Goal: Task Accomplishment & Management: Complete application form

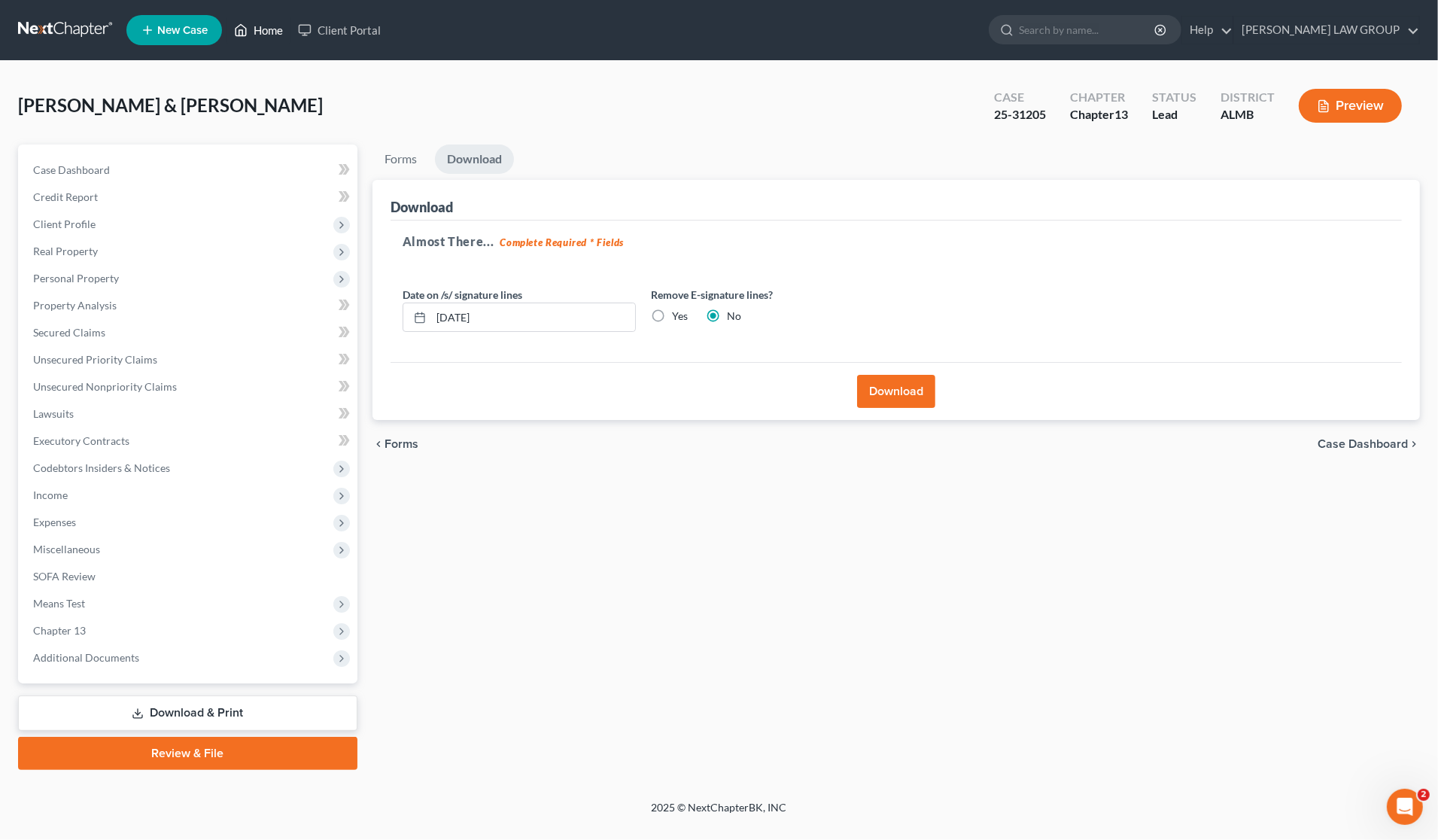
drag, startPoint x: 0, startPoint y: 0, endPoint x: 256, endPoint y: 28, distance: 257.5
click at [256, 28] on link "Home" at bounding box center [258, 30] width 64 height 27
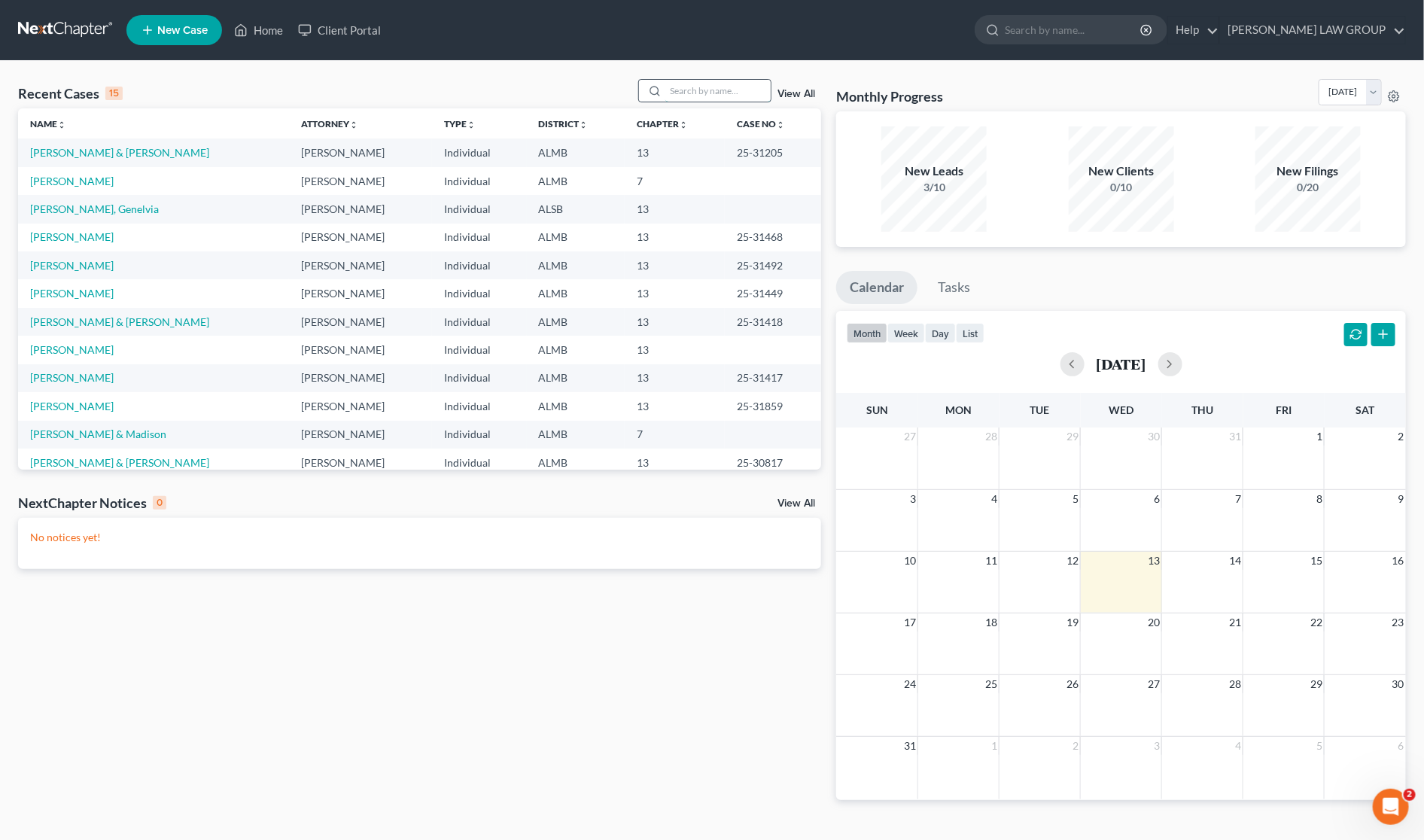
click at [690, 87] on input "search" at bounding box center [717, 91] width 105 height 22
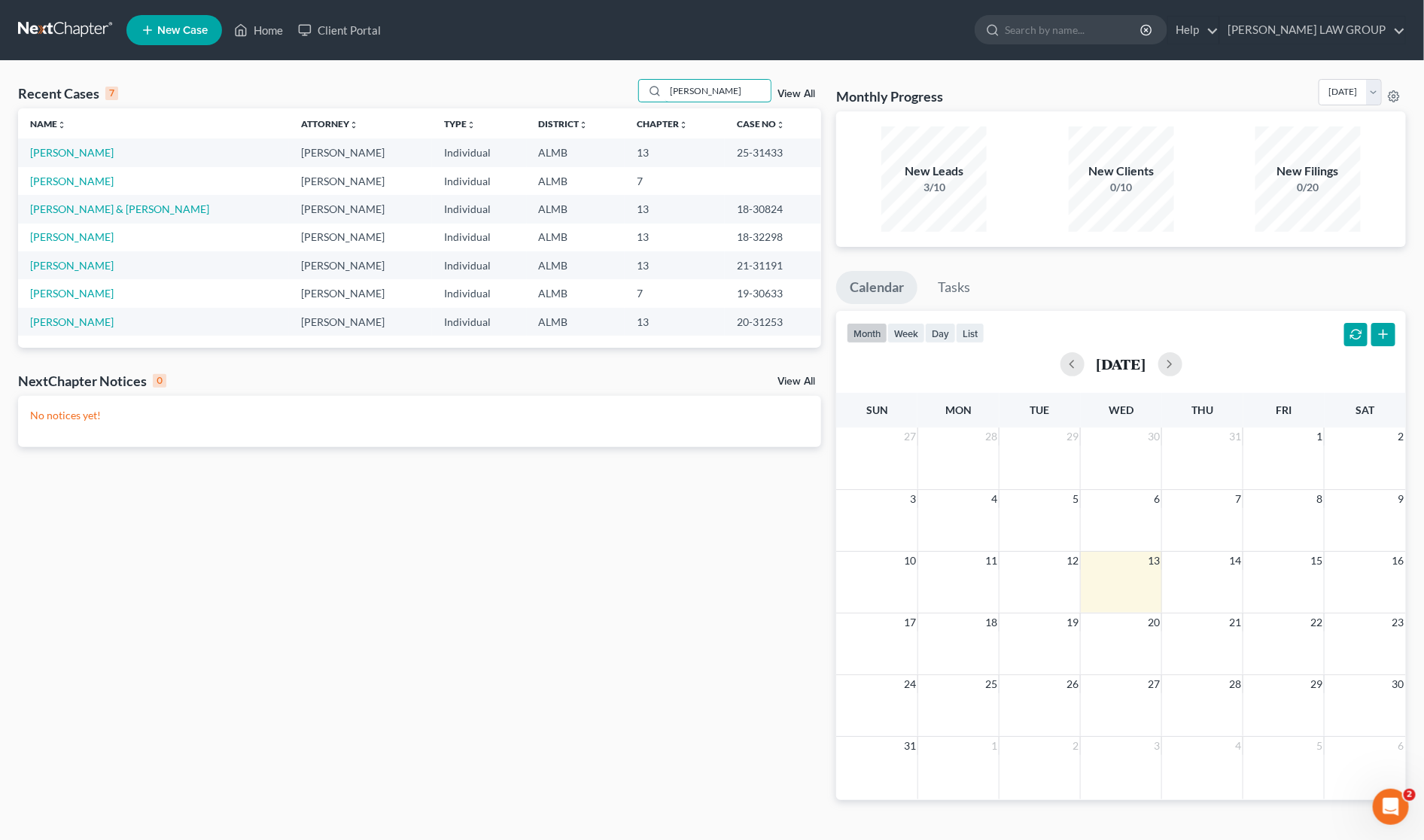
type input "[PERSON_NAME]"
click at [58, 159] on td "[PERSON_NAME]" at bounding box center [153, 152] width 271 height 28
click at [64, 152] on link "[PERSON_NAME]" at bounding box center [72, 152] width 84 height 13
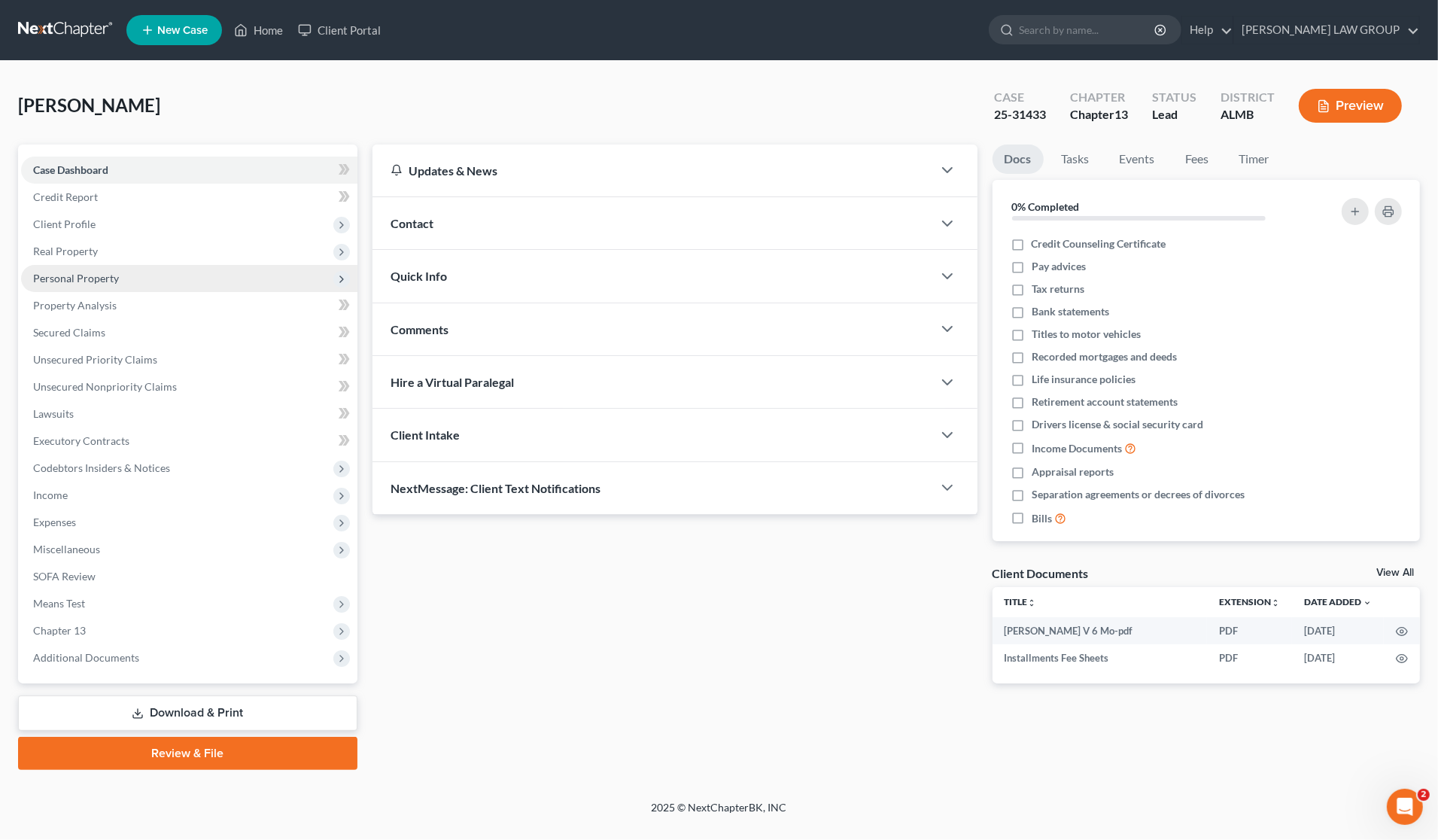
click at [91, 278] on span "Personal Property" at bounding box center [76, 278] width 85 height 13
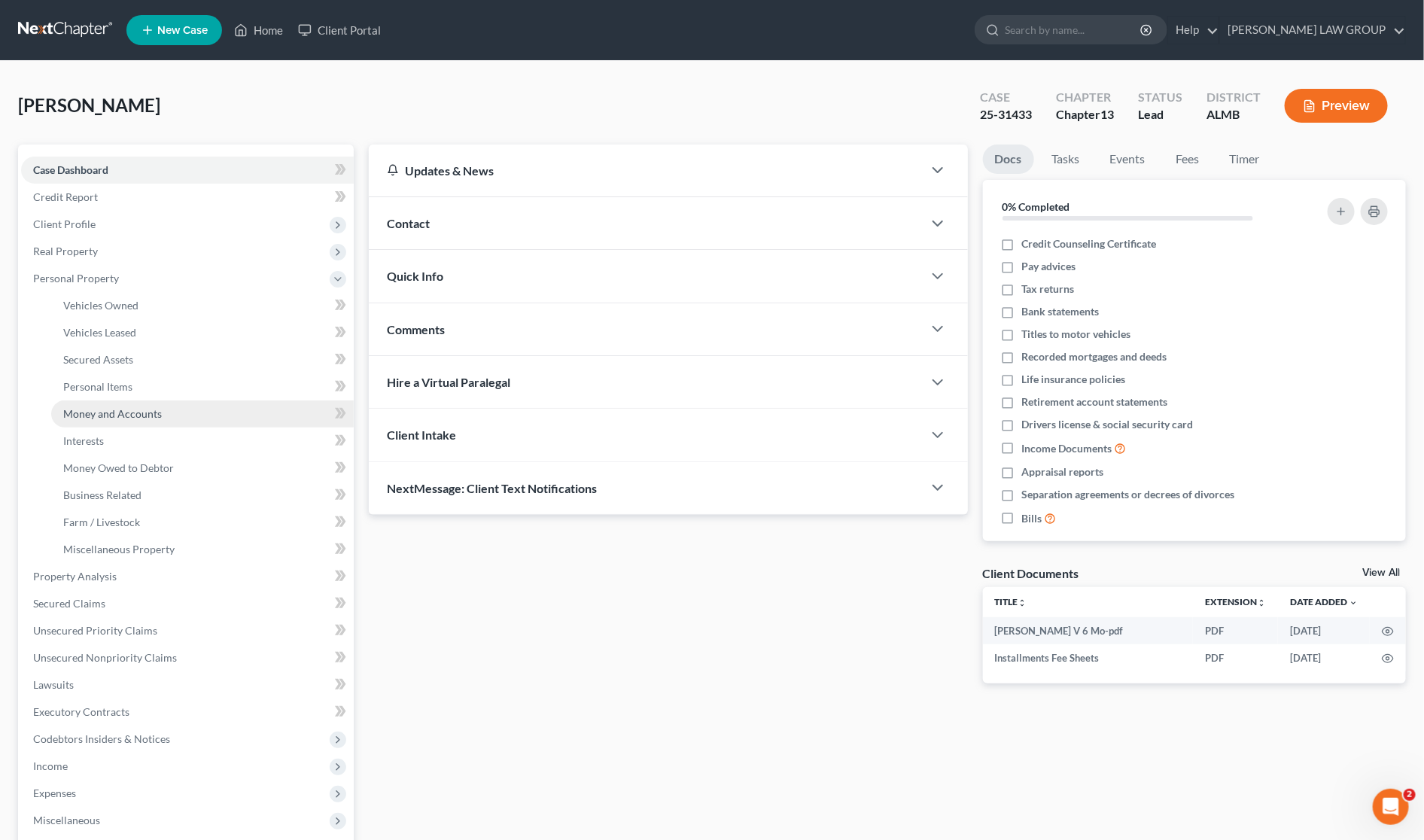
click at [124, 419] on link "Money and Accounts" at bounding box center [202, 413] width 302 height 27
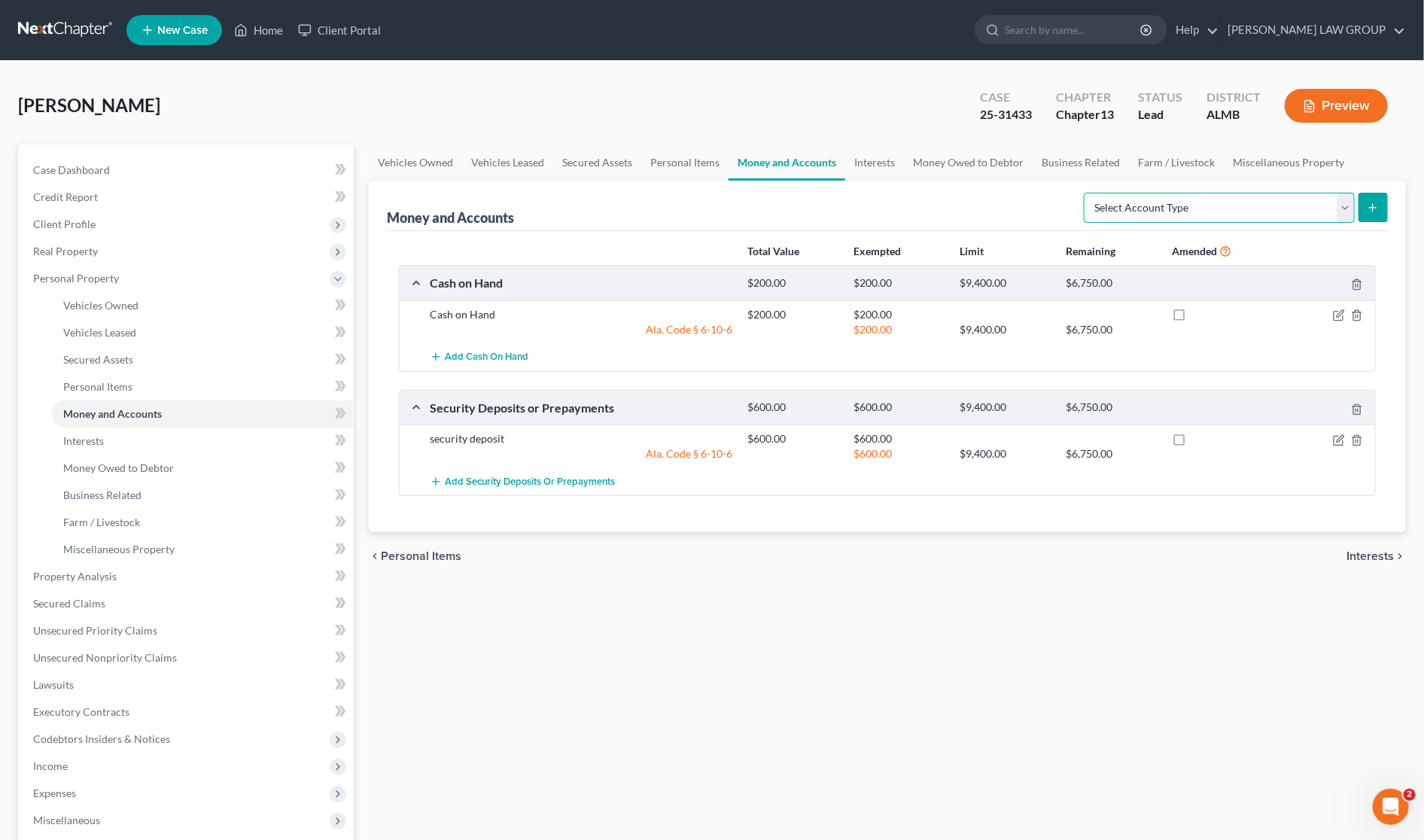
click at [1344, 205] on select "Select Account Type Brokerage Cash on Hand Certificates of Deposit Checking Acc…" at bounding box center [1218, 207] width 271 height 30
select select "checking"
click at [1087, 193] on select "Select Account Type Brokerage Cash on Hand Certificates of Deposit Checking Acc…" at bounding box center [1218, 207] width 271 height 30
click at [1364, 200] on button "submit" at bounding box center [1373, 207] width 30 height 30
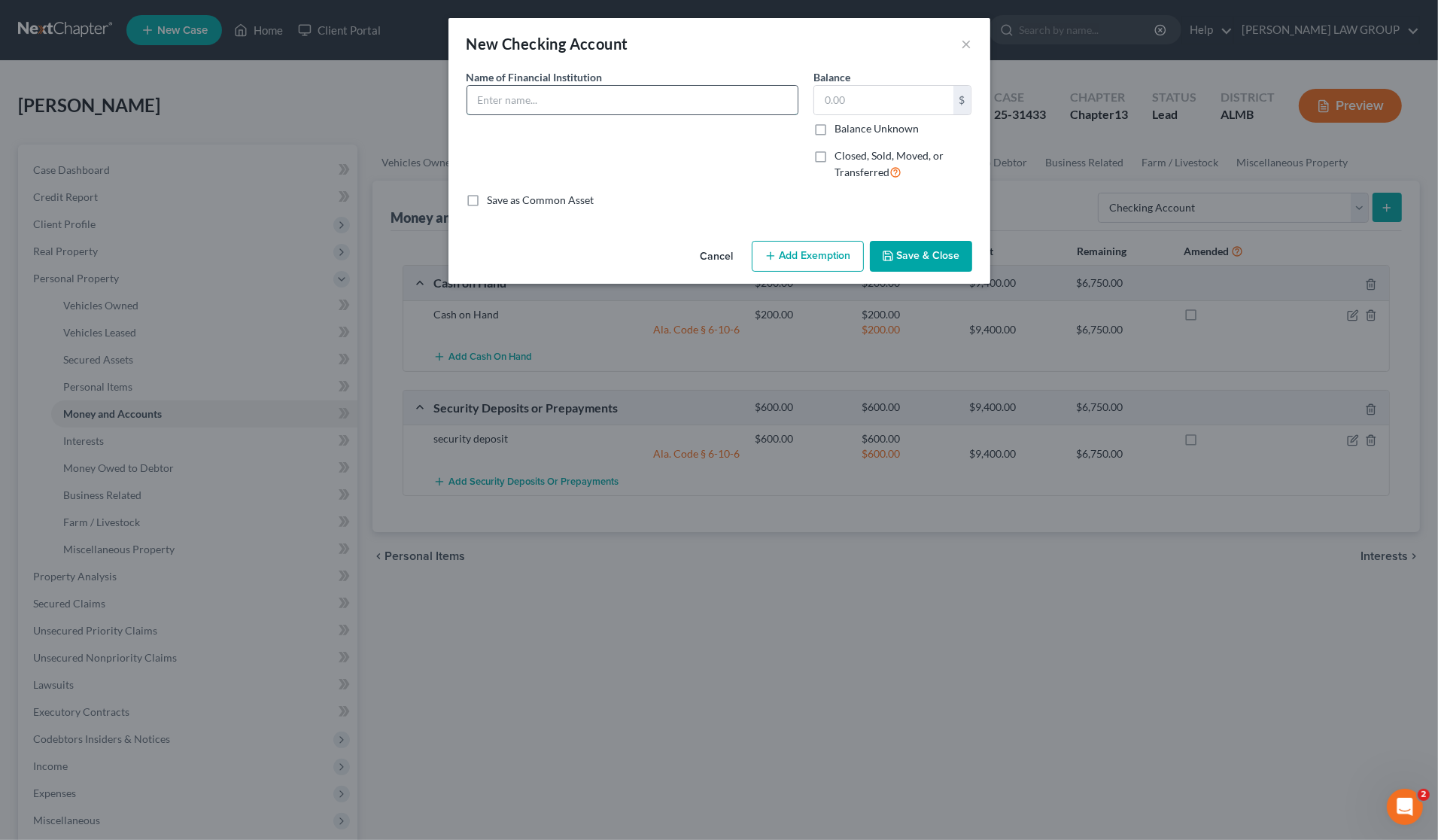
click at [546, 94] on input "text" at bounding box center [632, 99] width 330 height 29
type input "[PERSON_NAME] Bank"
click at [869, 91] on input "text" at bounding box center [884, 99] width 139 height 29
type input "0"
click at [924, 247] on button "Save & Close" at bounding box center [920, 256] width 102 height 31
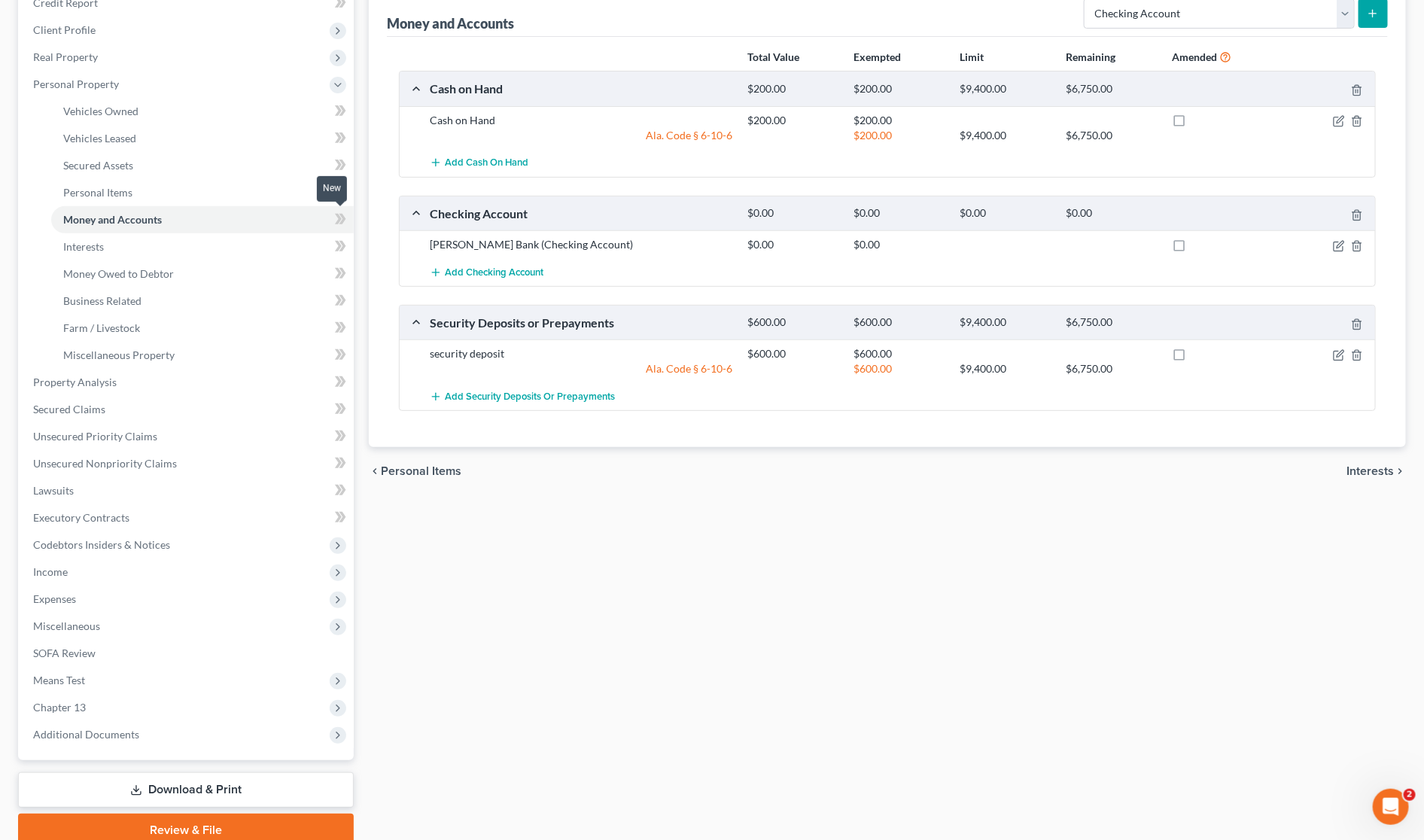
scroll to position [256, 0]
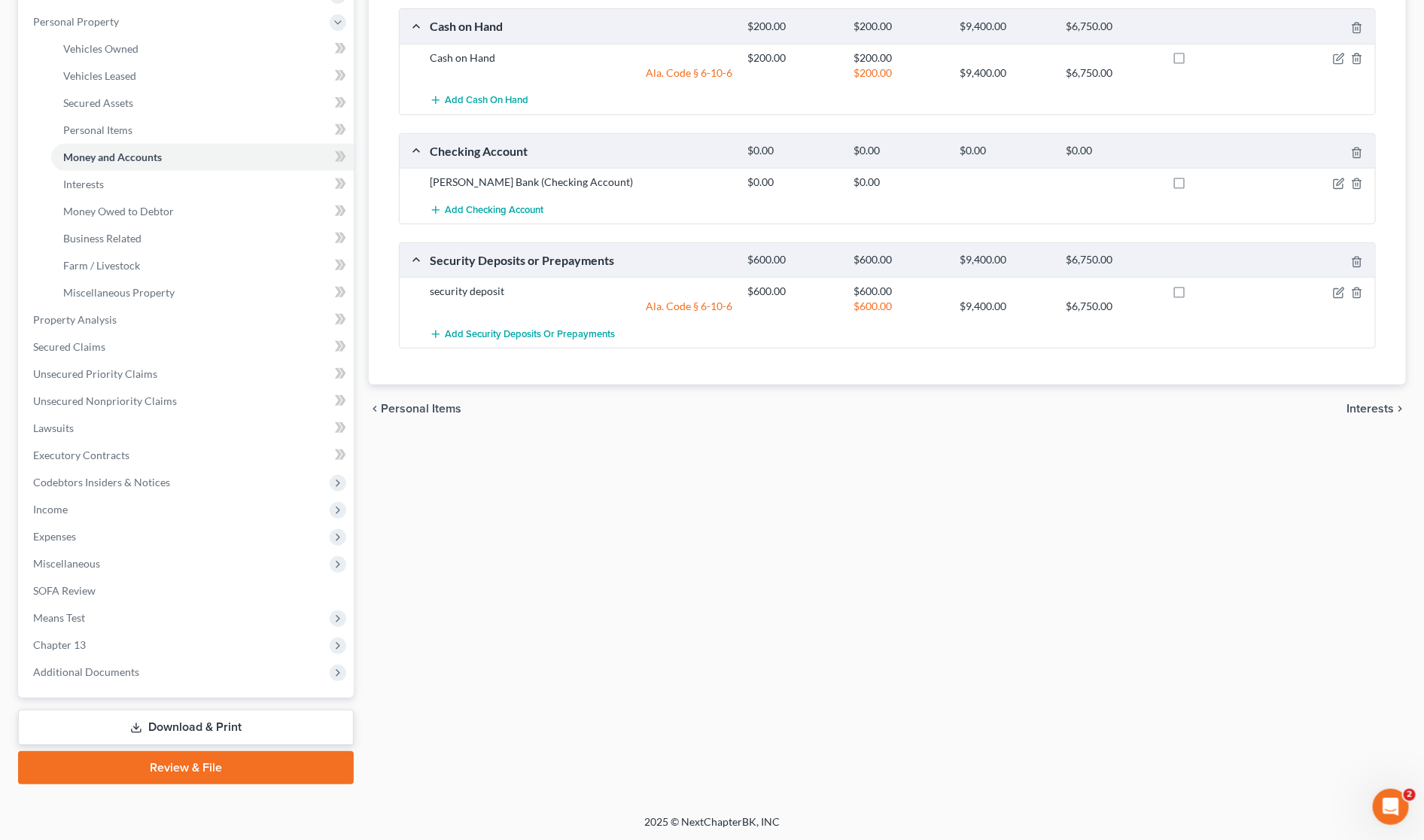
click at [245, 720] on link "Download & Print" at bounding box center [186, 727] width 336 height 36
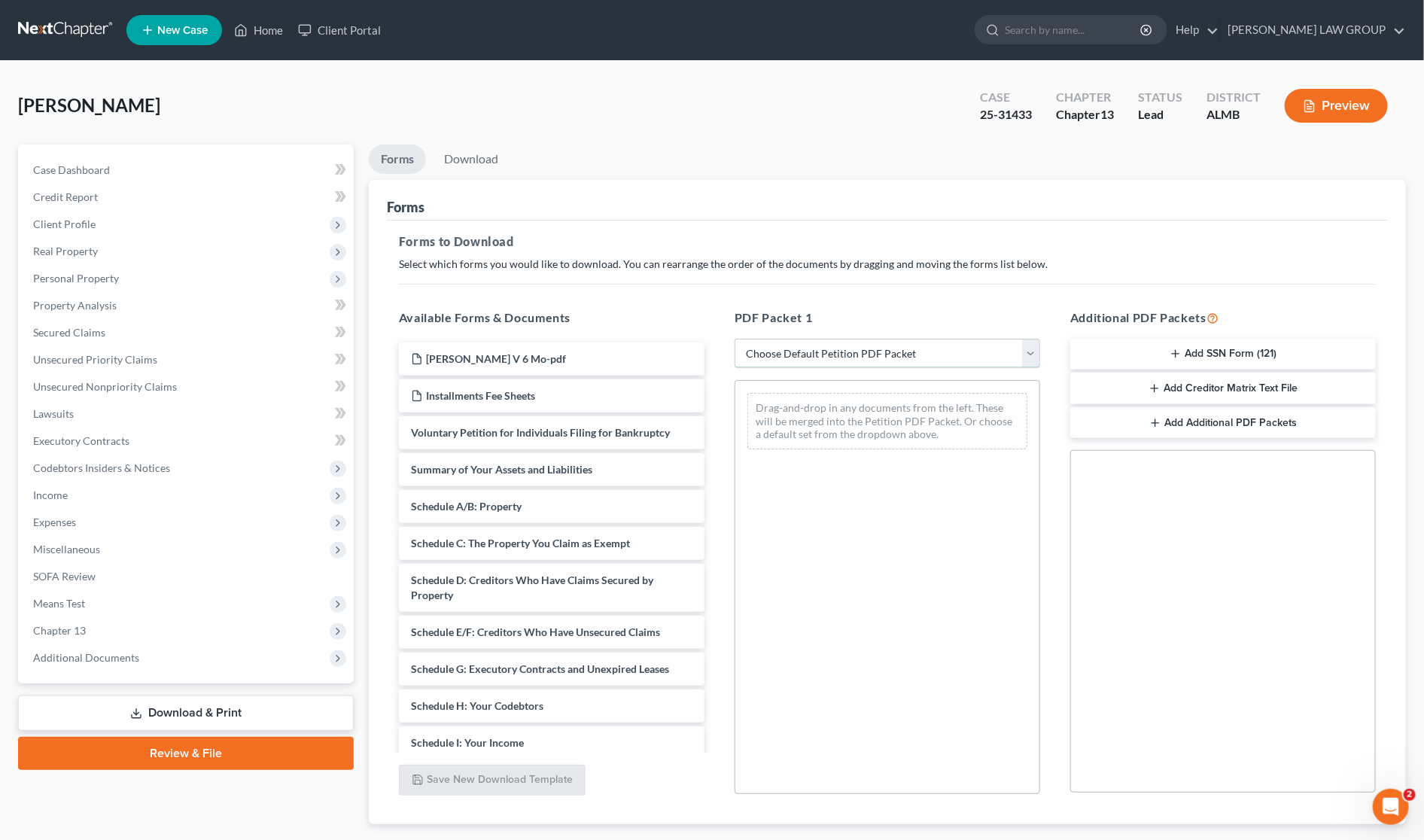
click at [795, 348] on select "Choose Default Petition PDF Packet Complete Bankruptcy Petition (all forms and …" at bounding box center [887, 354] width 306 height 30
select select "2"
click at [735, 339] on select "Choose Default Petition PDF Packet Complete Bankruptcy Petition (all forms and …" at bounding box center [887, 354] width 306 height 30
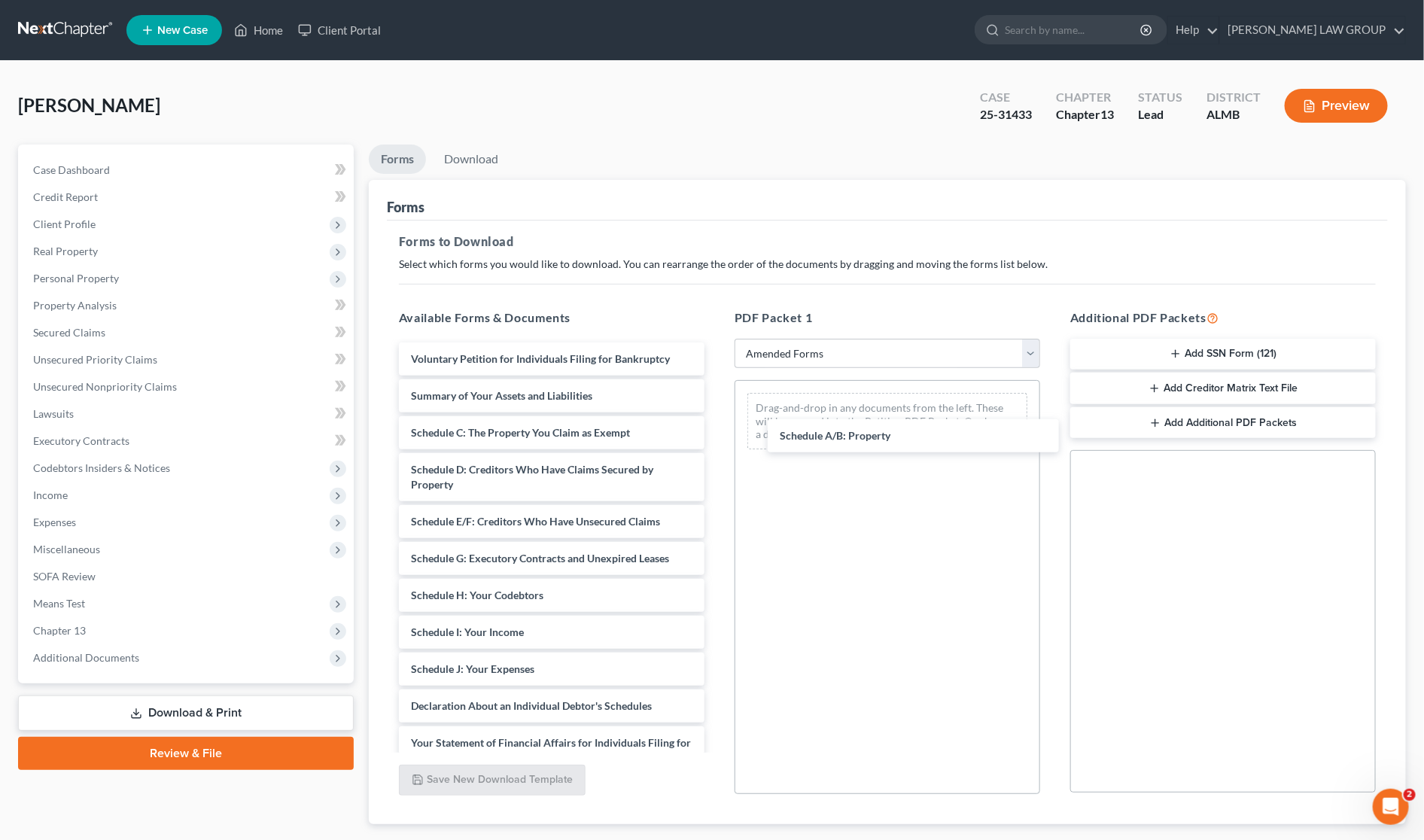
drag, startPoint x: 514, startPoint y: 430, endPoint x: 912, endPoint y: 432, distance: 398.0
click at [716, 434] on div "Schedule A/B: Property Voluntary Petition for Individuals Filing for Bankruptcy…" at bounding box center [552, 658] width 329 height 631
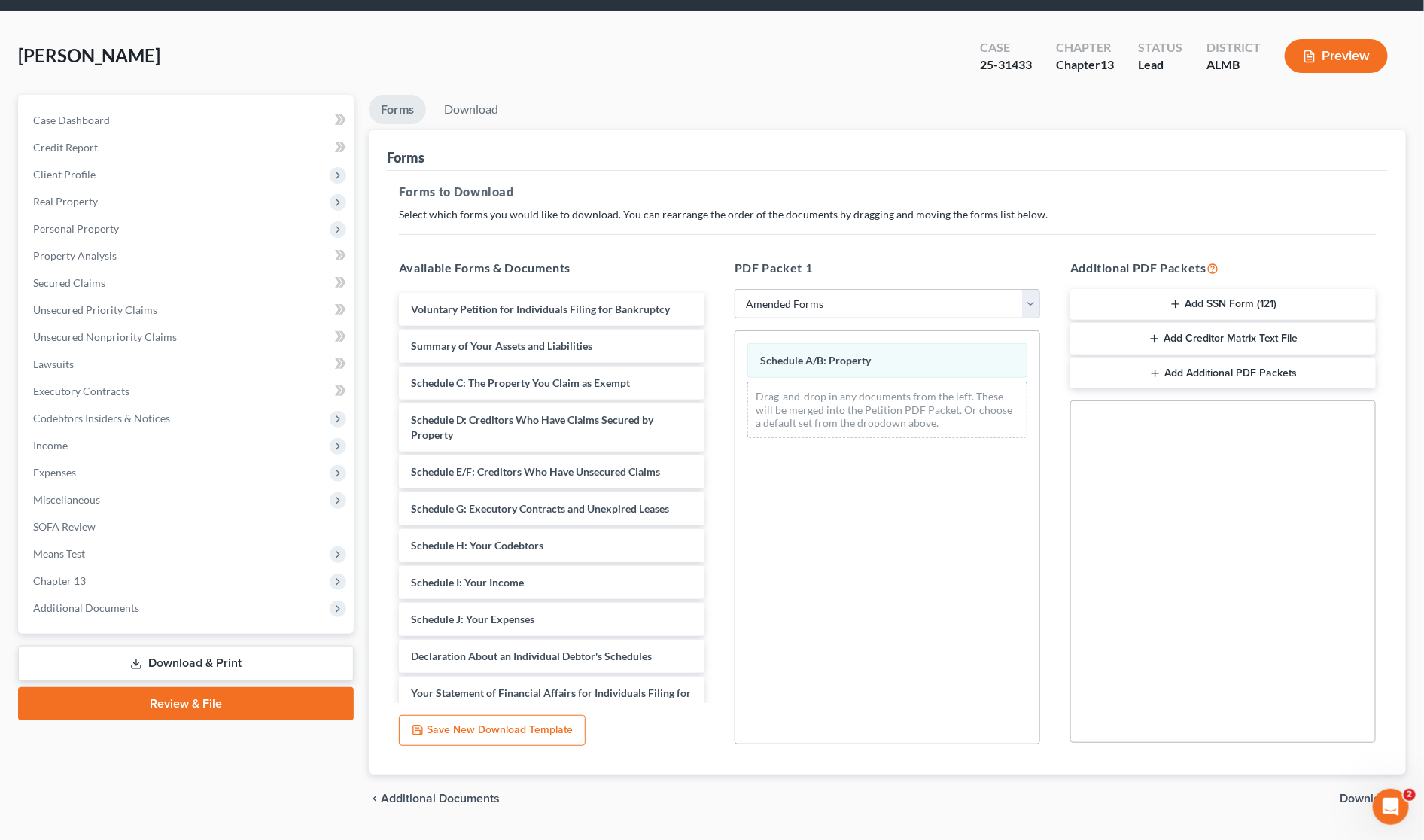
scroll to position [89, 0]
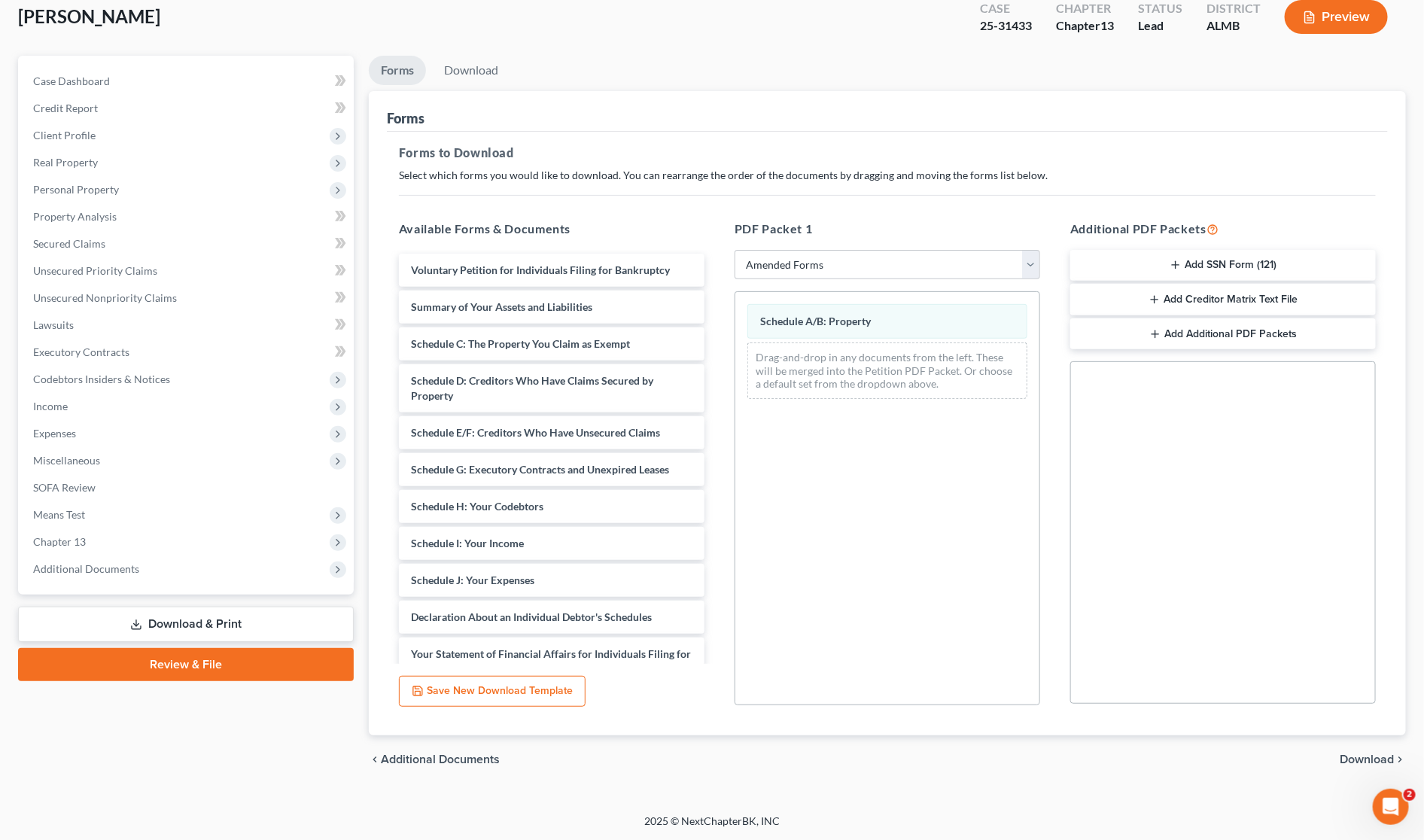
click at [1366, 758] on span "Download" at bounding box center [1366, 759] width 54 height 12
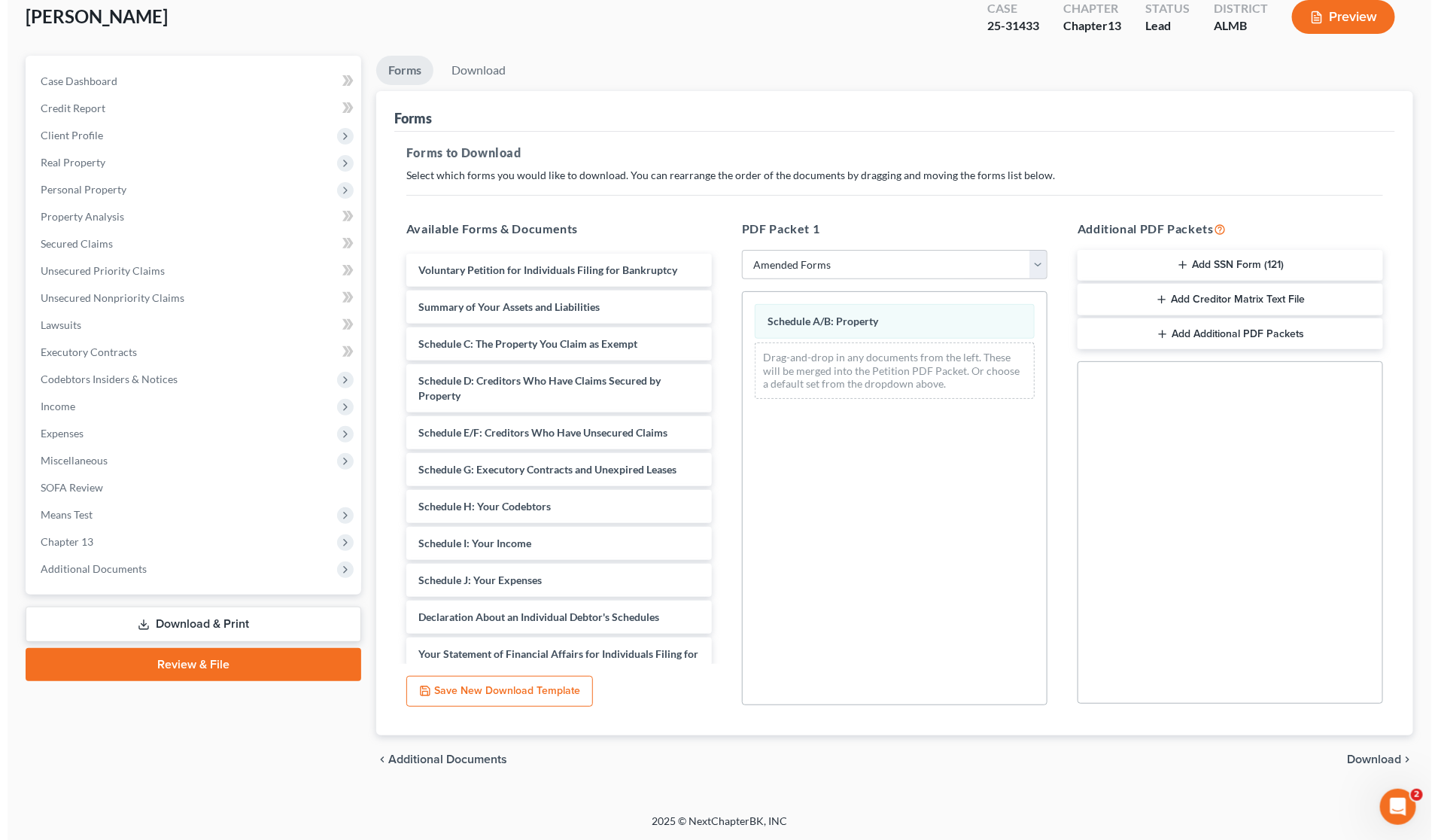
scroll to position [0, 0]
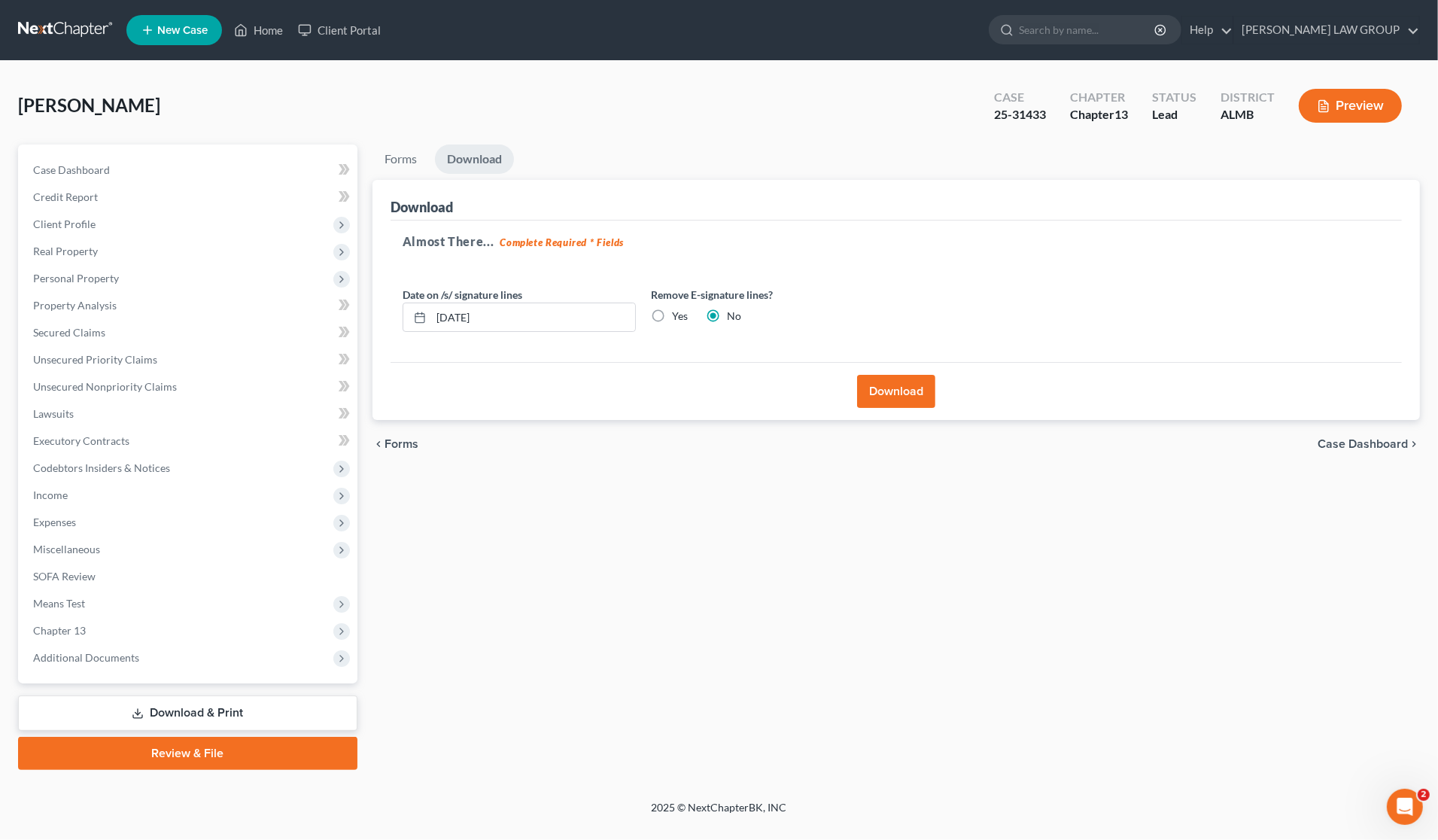
click at [875, 389] on button "Download" at bounding box center [896, 391] width 78 height 33
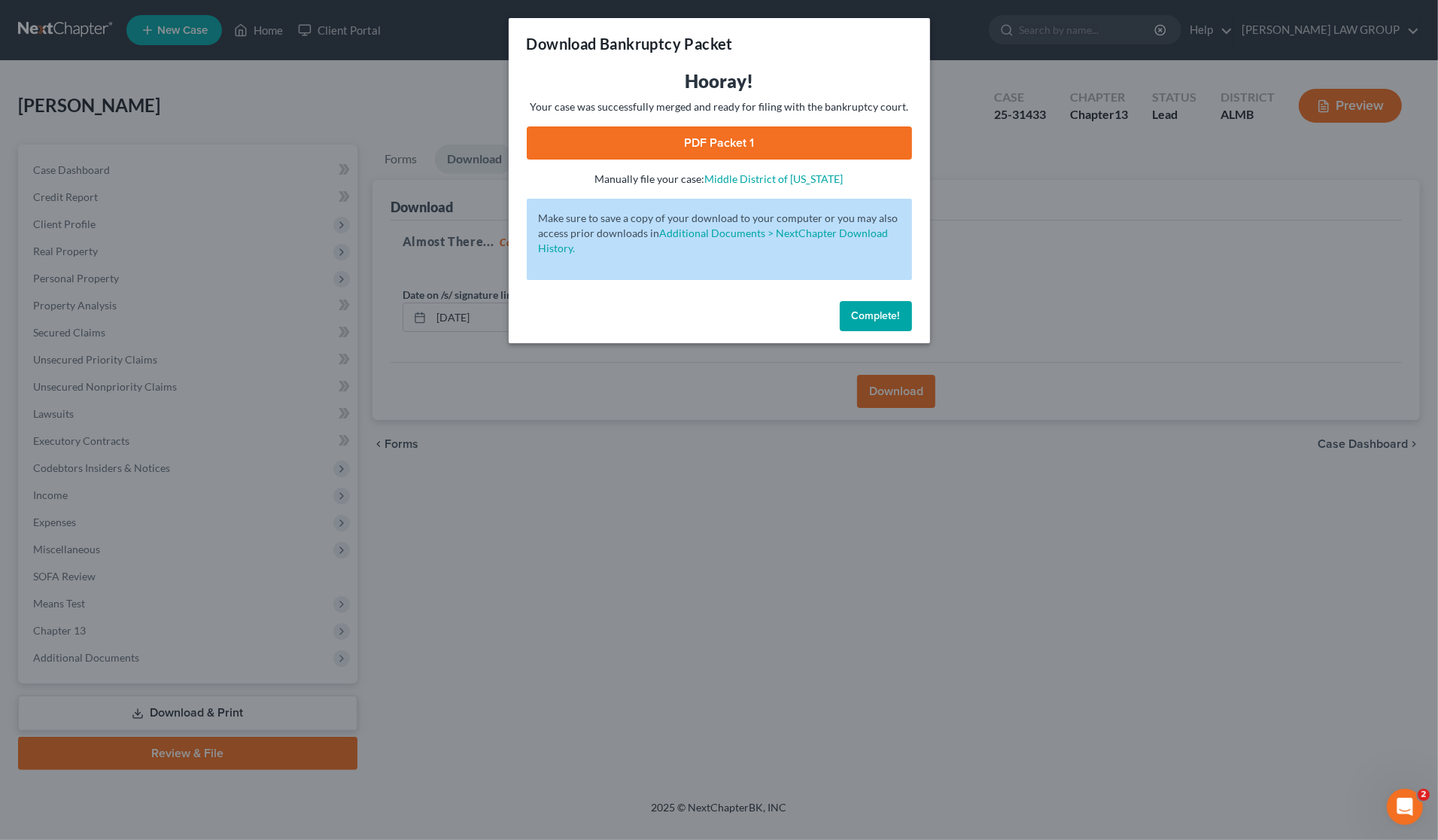
click at [739, 141] on link "PDF Packet 1" at bounding box center [719, 143] width 385 height 33
click at [1034, 215] on div "Download Bankruptcy Packet Hooray! Your case was successfully merged and ready …" at bounding box center [719, 420] width 1438 height 840
